Goal: Information Seeking & Learning: Learn about a topic

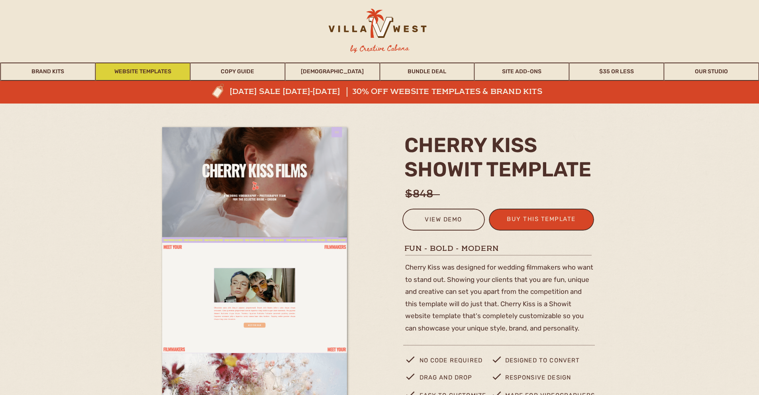
click at [146, 69] on link "Website Templates" at bounding box center [143, 72] width 94 height 18
click at [149, 70] on link "Website Templates" at bounding box center [143, 72] width 94 height 18
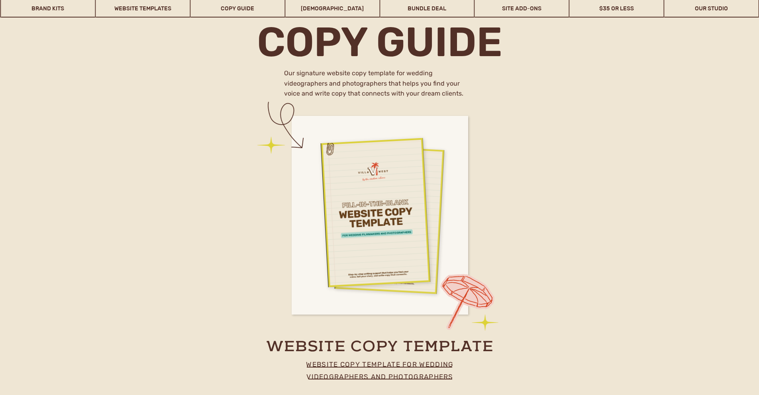
scroll to position [3309, 0]
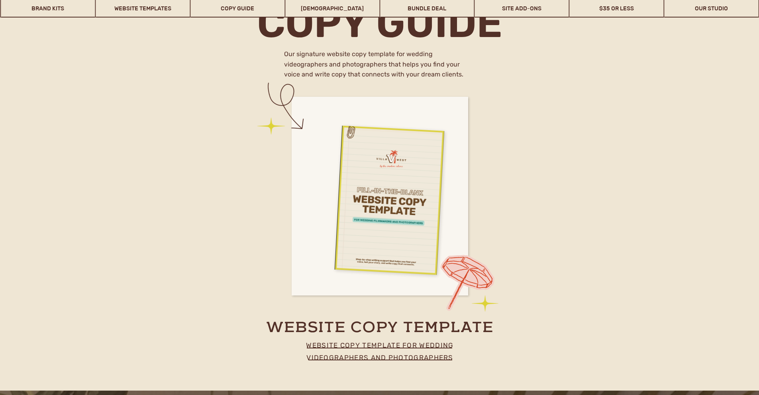
click at [387, 140] on div at bounding box center [375, 193] width 110 height 151
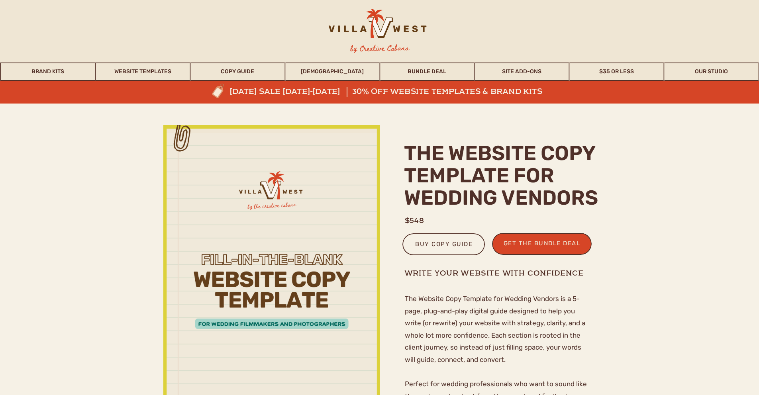
click at [377, 18] on div at bounding box center [376, 27] width 125 height 37
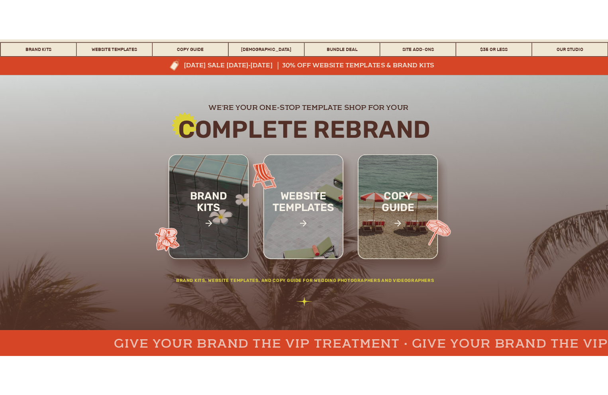
scroll to position [121, 0]
